Goal: Navigation & Orientation: Find specific page/section

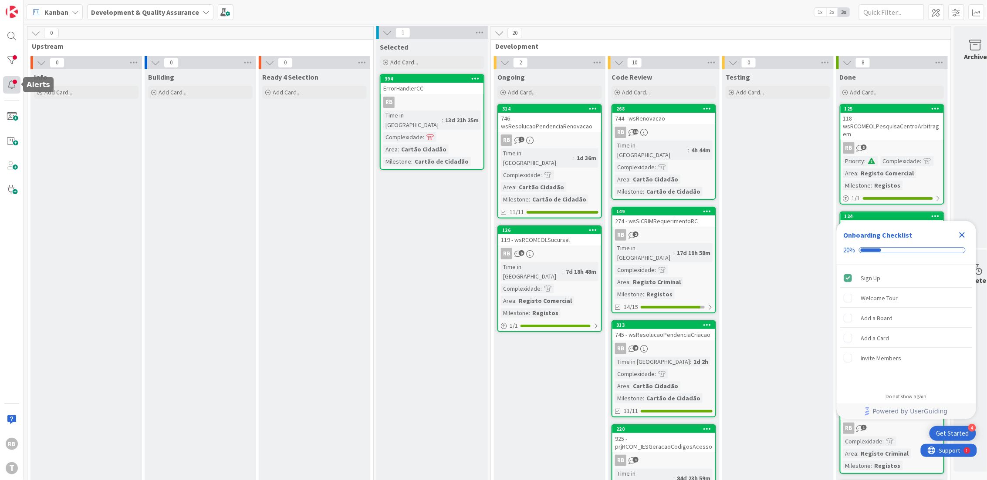
click at [14, 87] on div at bounding box center [11, 84] width 17 height 17
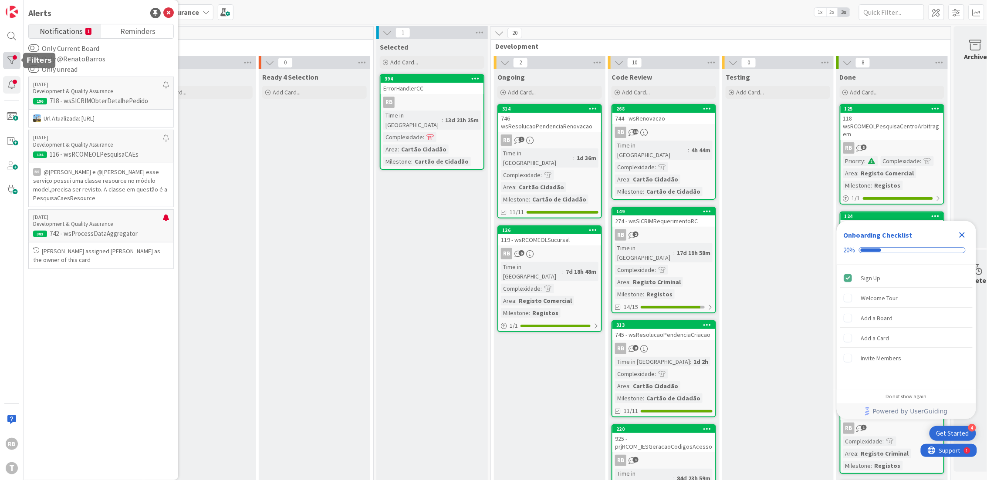
click at [14, 59] on div at bounding box center [11, 60] width 17 height 17
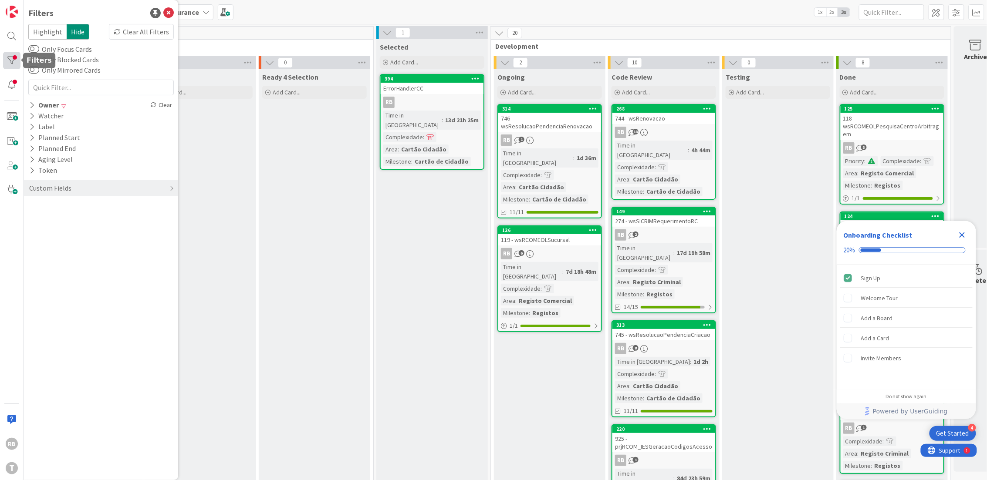
click at [12, 55] on div at bounding box center [11, 60] width 17 height 17
click at [14, 58] on div at bounding box center [11, 60] width 17 height 17
click at [13, 58] on div at bounding box center [11, 60] width 17 height 17
click at [32, 102] on icon at bounding box center [32, 104] width 6 height 7
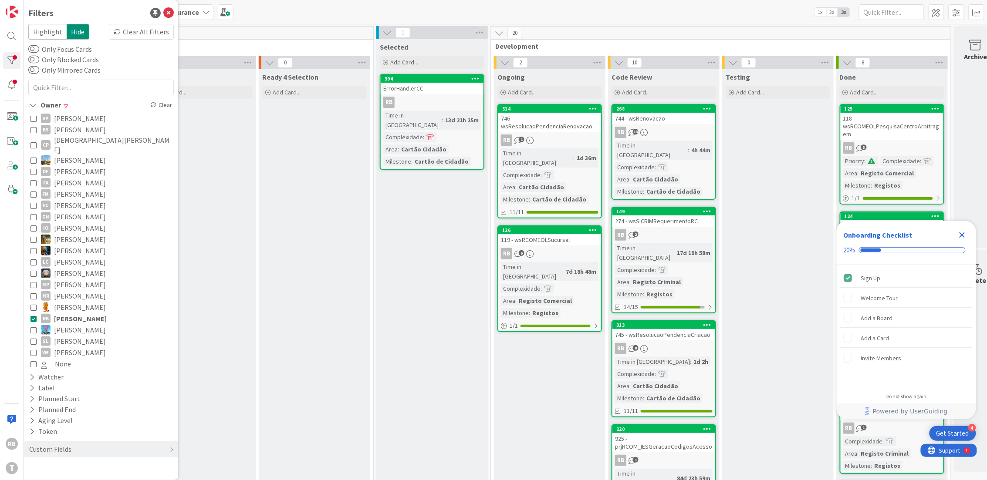
click at [33, 316] on icon at bounding box center [33, 319] width 6 height 6
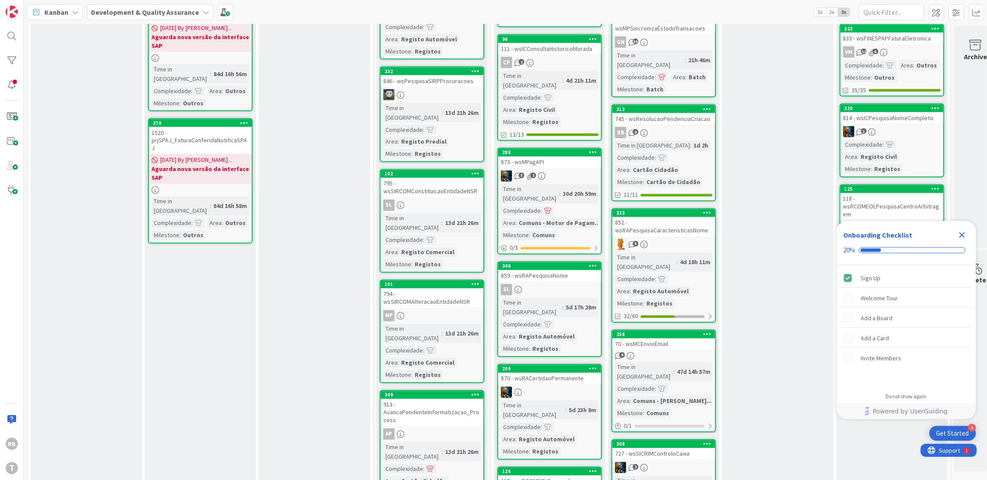
scroll to position [660, 0]
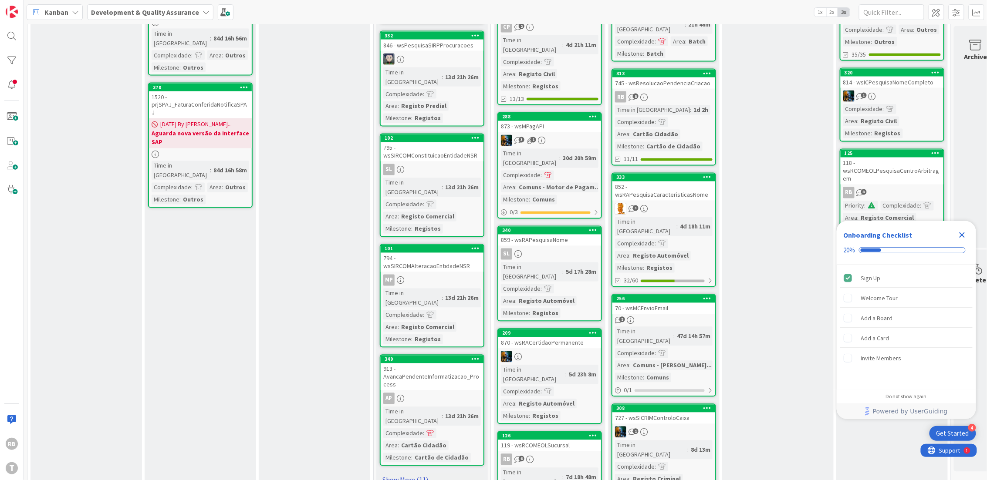
click at [404, 473] on link "Show More (11)" at bounding box center [432, 480] width 105 height 14
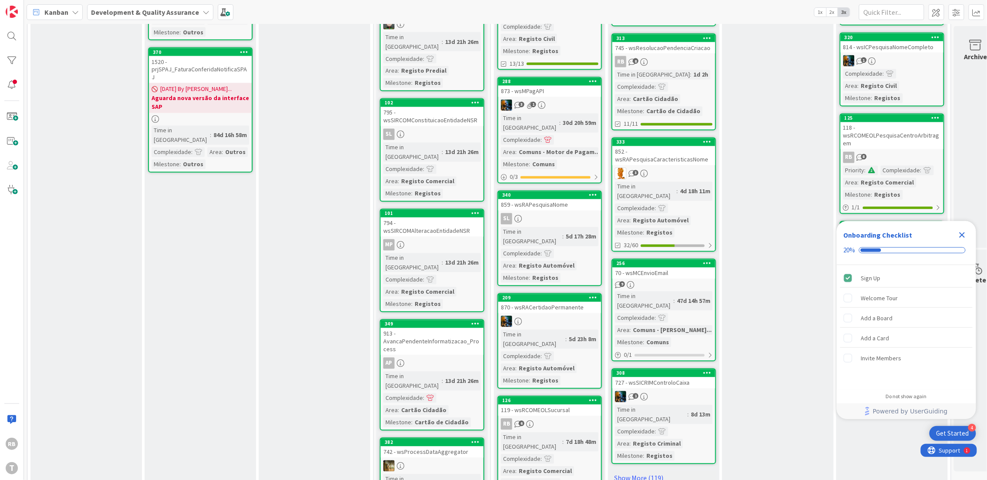
scroll to position [755, 0]
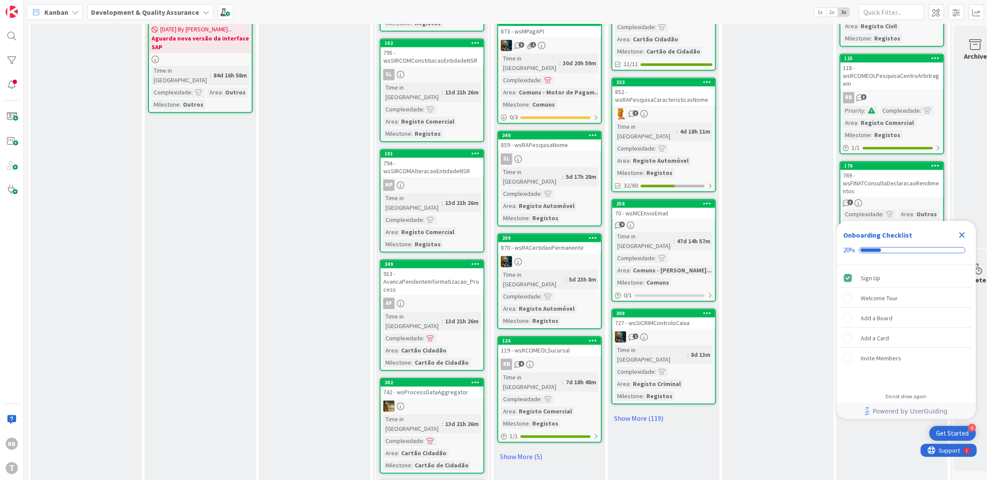
click at [422, 269] on div "913 - AvancaPendenteInformatizacao_Process" at bounding box center [432, 282] width 103 height 27
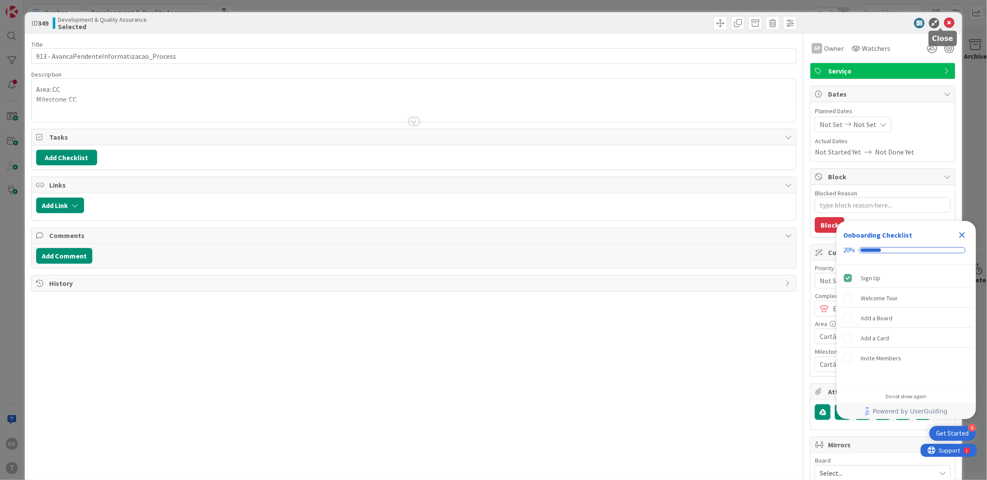
click at [944, 21] on icon at bounding box center [949, 23] width 10 height 10
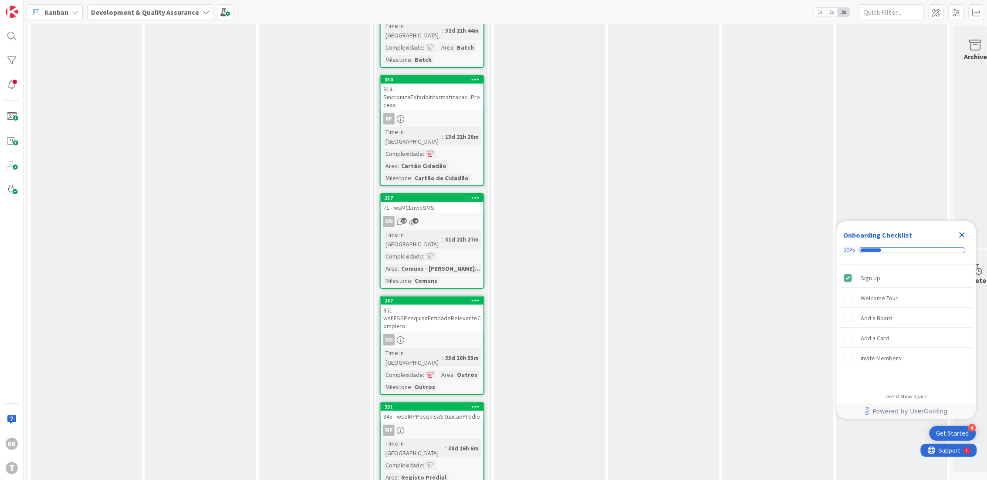
scroll to position [1472, 0]
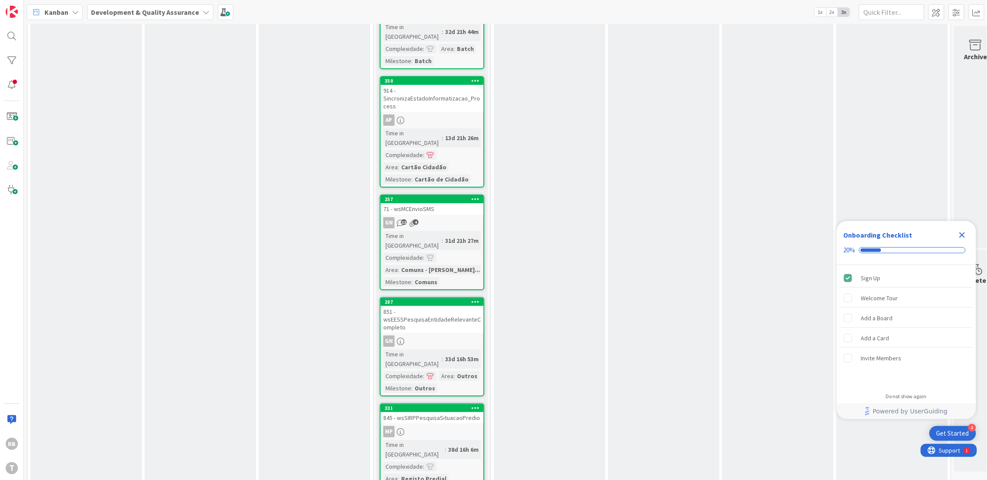
click at [422, 412] on div "845 - wsSIRPPesquisaSituacaoPredio" at bounding box center [432, 417] width 103 height 11
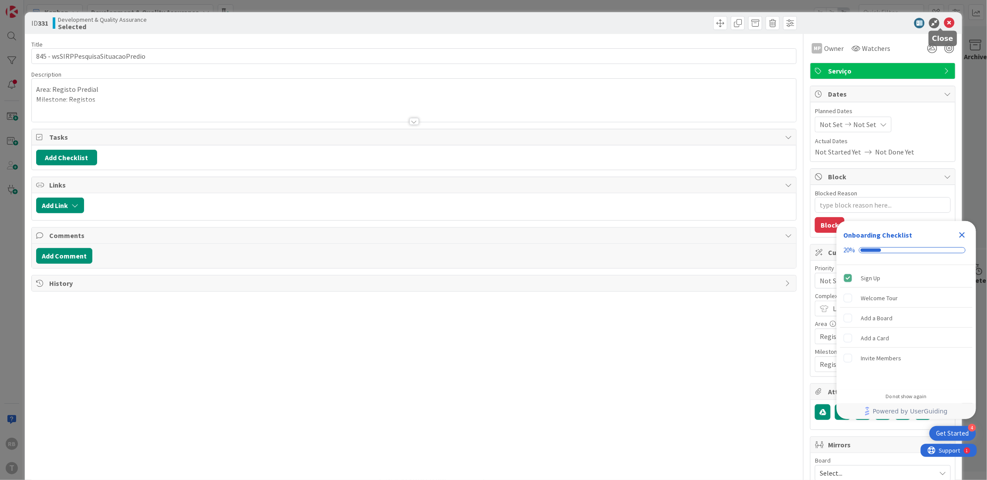
click at [944, 21] on icon at bounding box center [949, 23] width 10 height 10
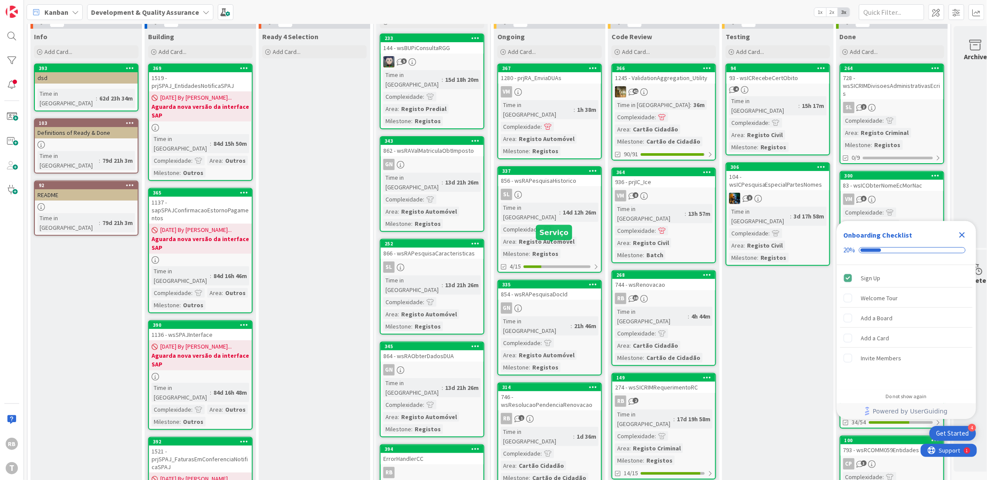
scroll to position [58, 0]
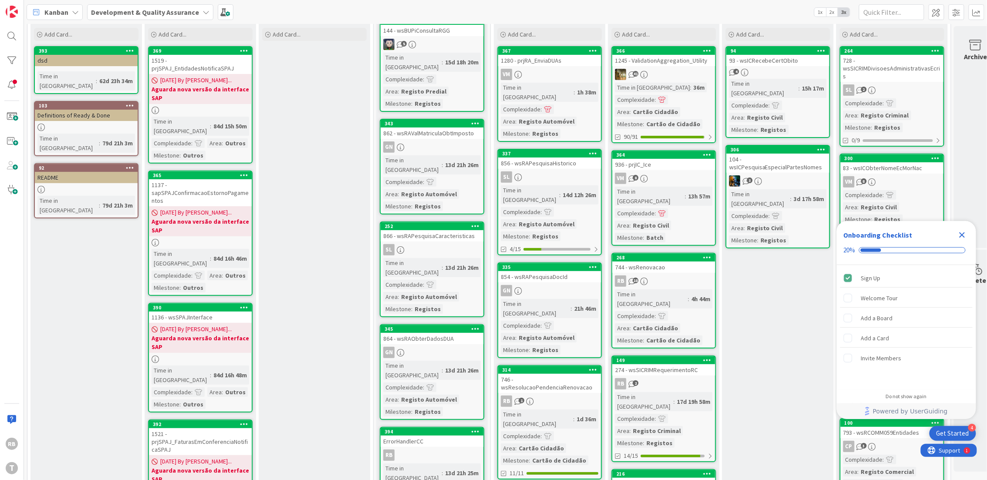
click at [577, 299] on div "Time in Column : 21h 46m Complexidade : Area : Registo Automóvel Milestone : Re…" at bounding box center [550, 327] width 98 height 56
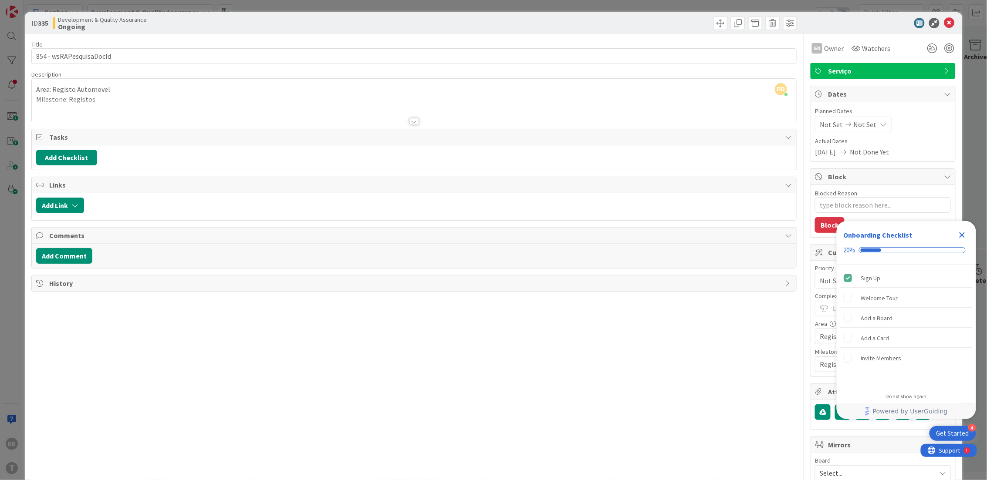
click at [963, 234] on icon "Close Checklist" at bounding box center [962, 236] width 6 height 6
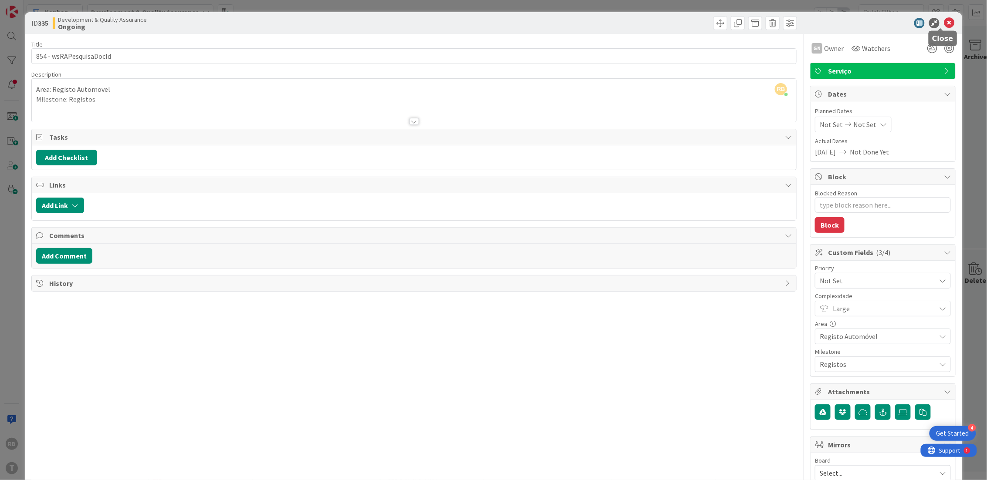
click at [944, 22] on icon at bounding box center [949, 23] width 10 height 10
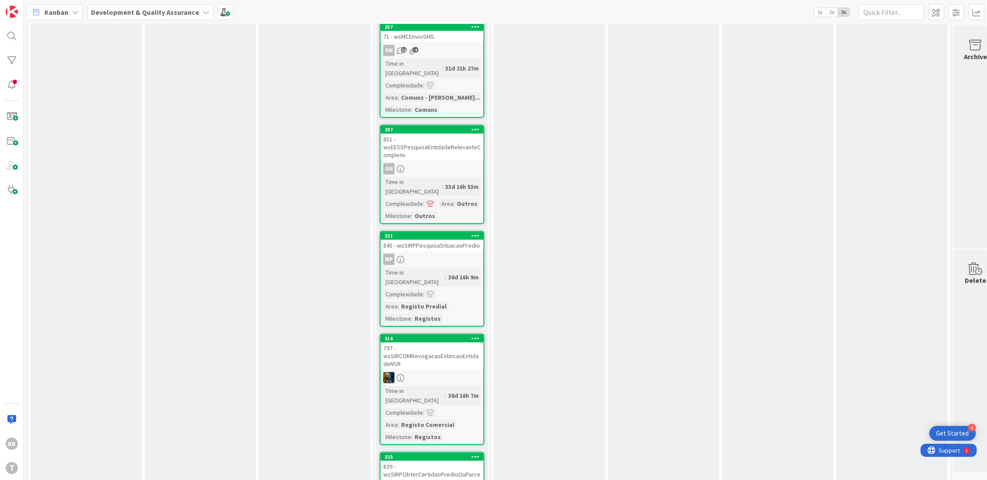
scroll to position [1646, 0]
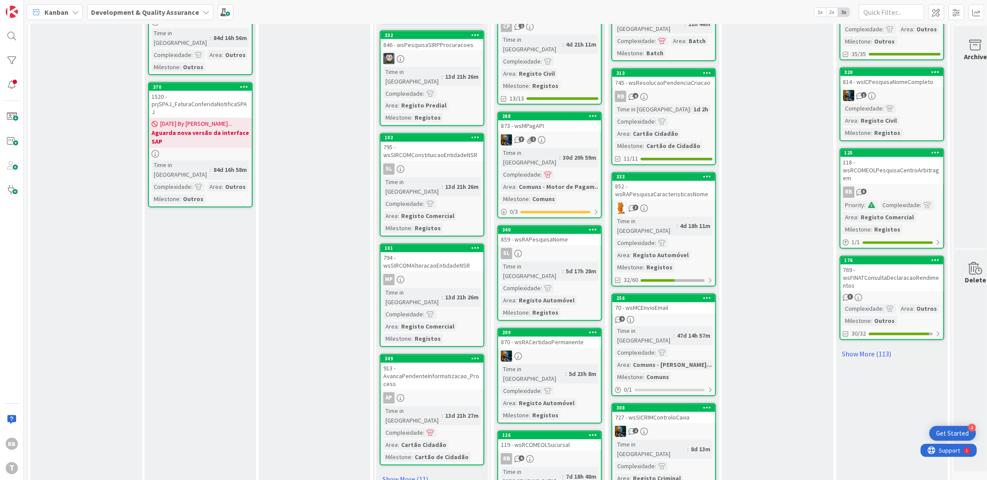
scroll to position [660, 0]
click at [406, 473] on link "Show More (11)" at bounding box center [432, 480] width 105 height 14
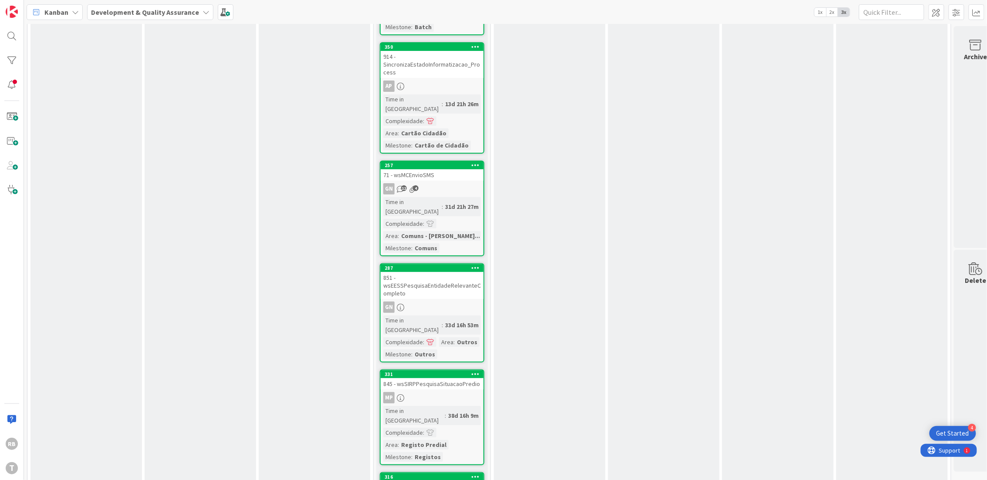
scroll to position [1646, 0]
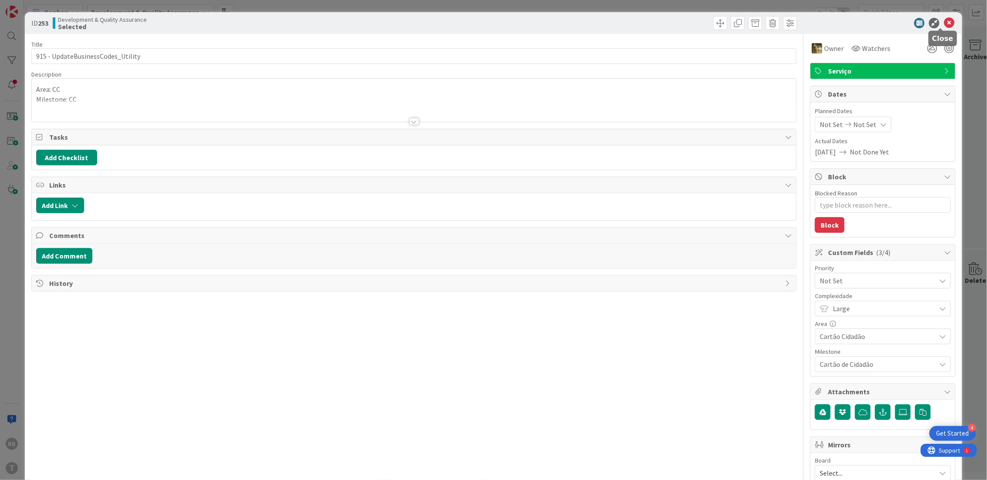
click at [944, 23] on icon at bounding box center [949, 23] width 10 height 10
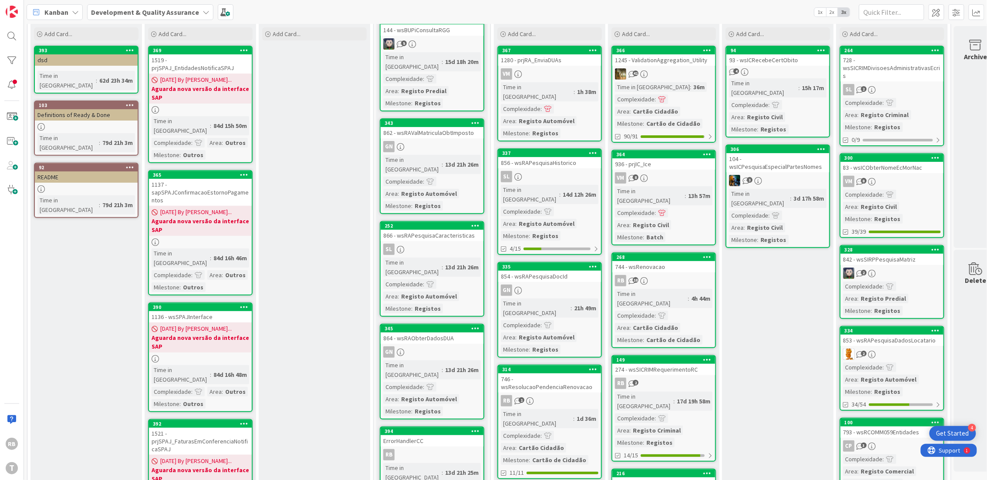
scroll to position [58, 0]
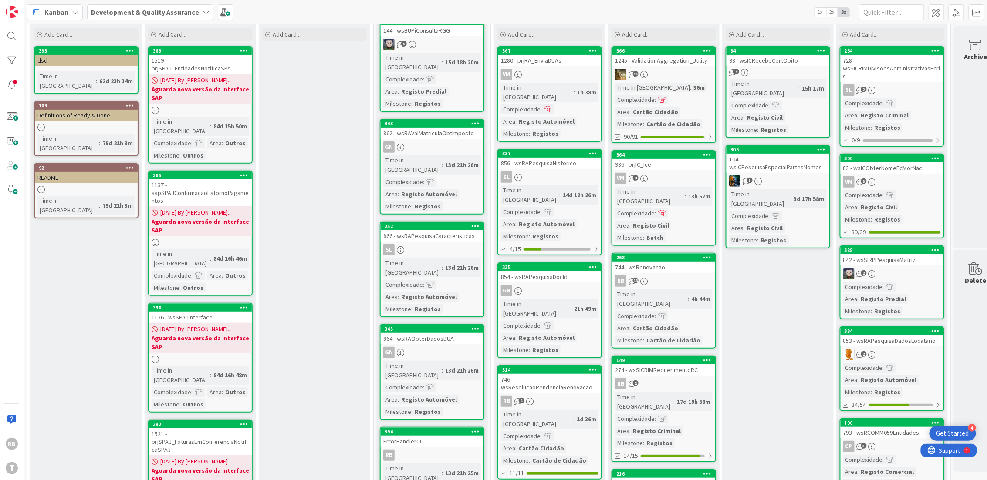
click at [426, 230] on div "866 - wsRAPesquisaCaracteristicas" at bounding box center [432, 235] width 103 height 11
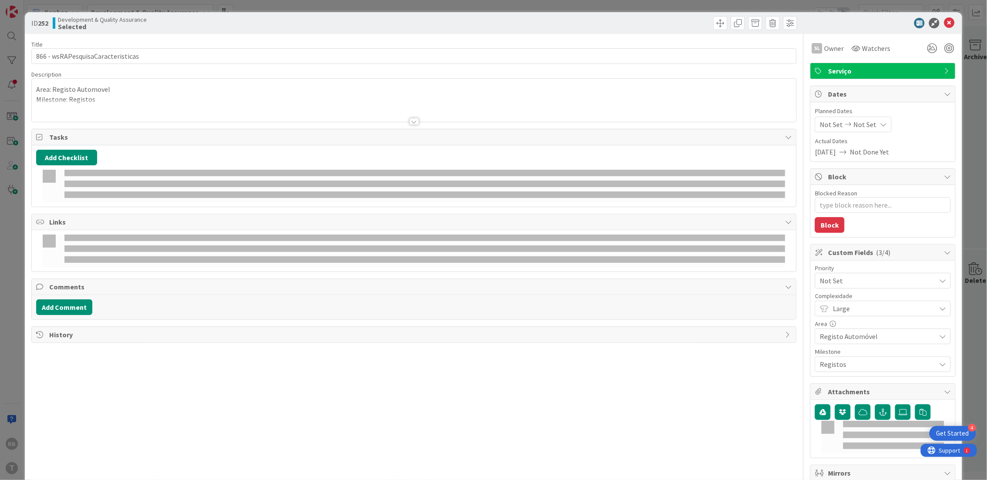
type textarea "x"
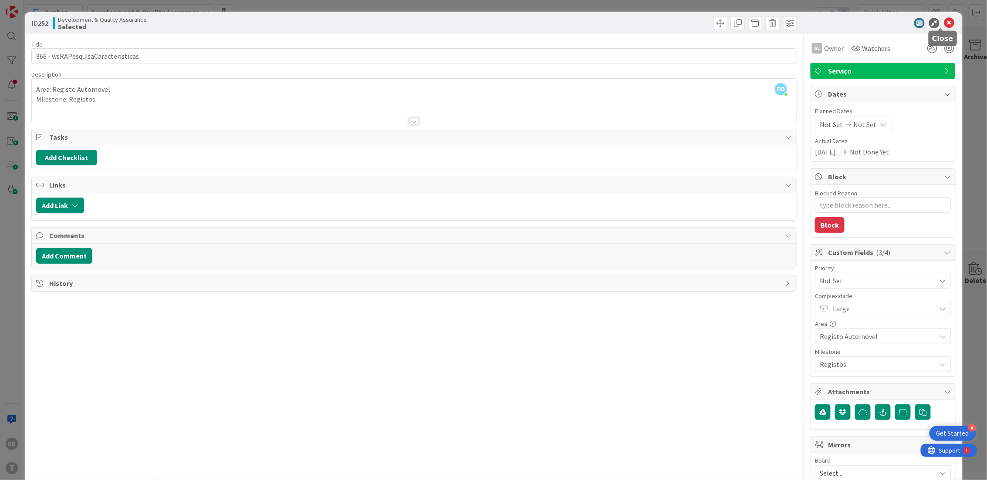
click at [944, 22] on icon at bounding box center [949, 23] width 10 height 10
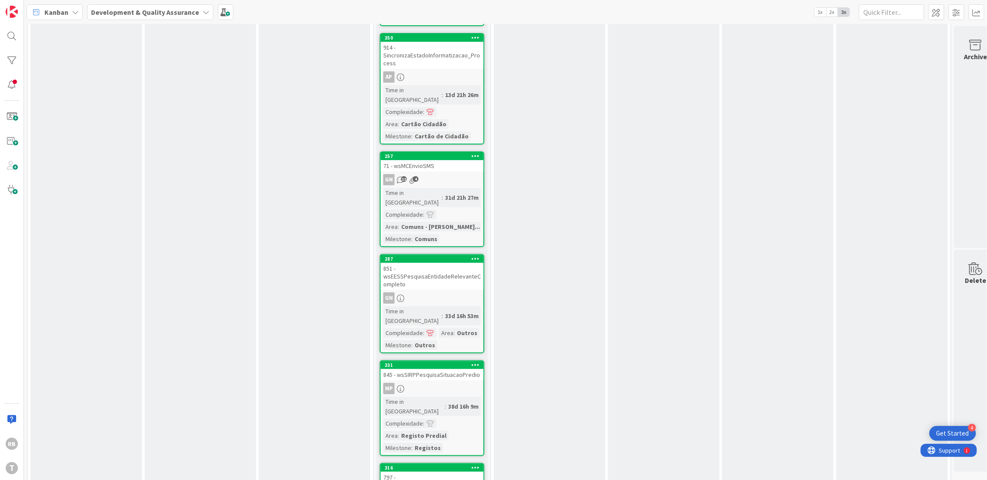
scroll to position [1646, 0]
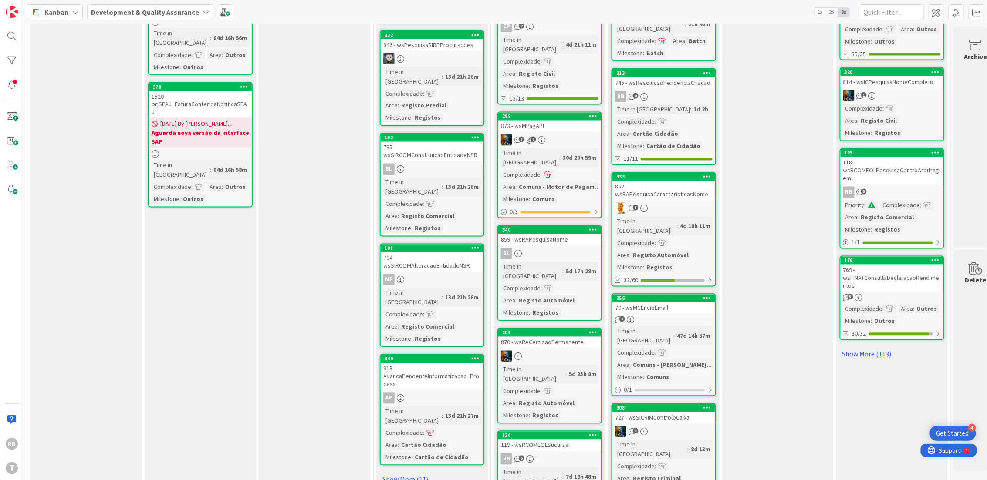
scroll to position [660, 0]
click at [403, 473] on link "Show More (11)" at bounding box center [432, 480] width 105 height 14
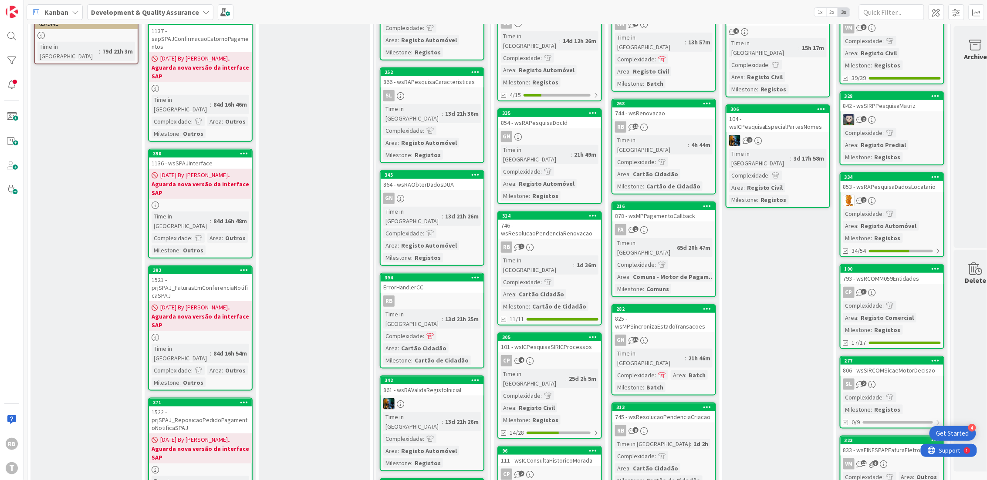
scroll to position [194, 0]
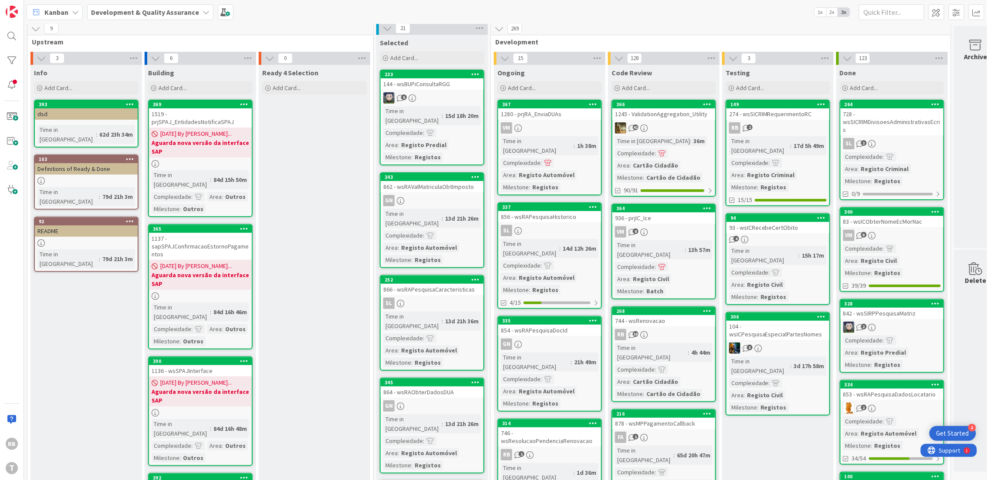
scroll to position [0, 0]
